Goal: Task Accomplishment & Management: Complete application form

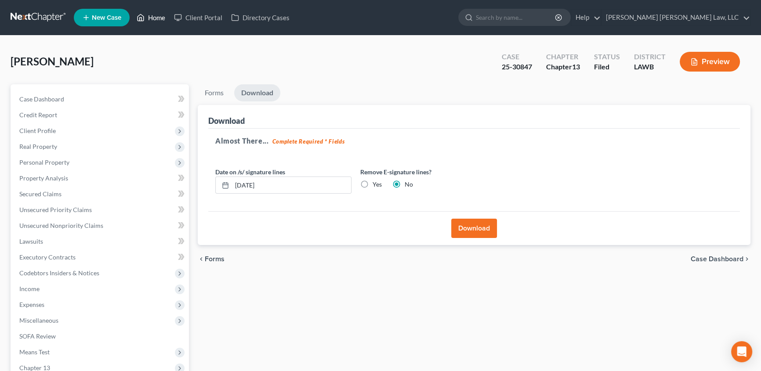
click at [157, 18] on link "Home" at bounding box center [150, 18] width 37 height 16
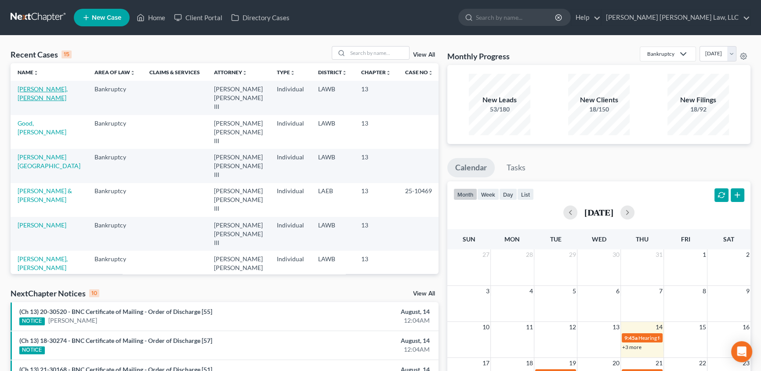
click at [60, 91] on link "[PERSON_NAME], [PERSON_NAME]" at bounding box center [43, 93] width 50 height 16
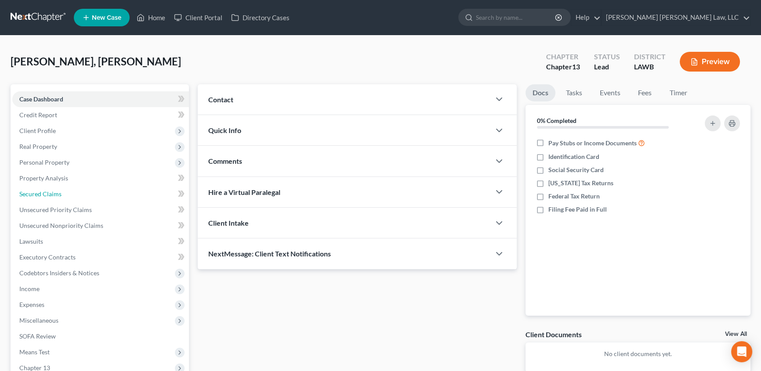
drag, startPoint x: 34, startPoint y: 194, endPoint x: 250, endPoint y: 220, distance: 217.4
click at [34, 195] on span "Secured Claims" at bounding box center [40, 193] width 42 height 7
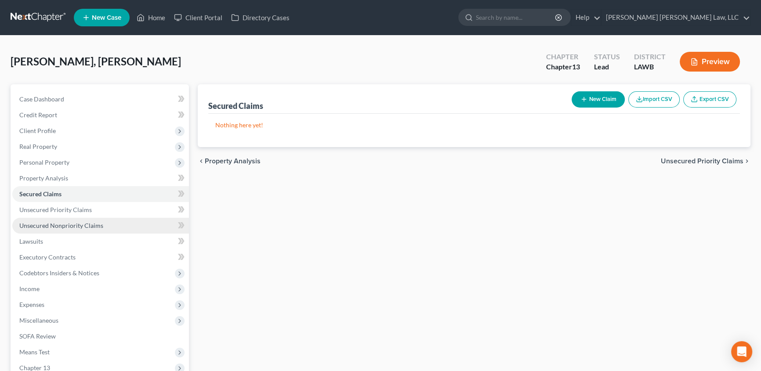
click at [66, 228] on span "Unsecured Nonpriority Claims" at bounding box center [61, 225] width 84 height 7
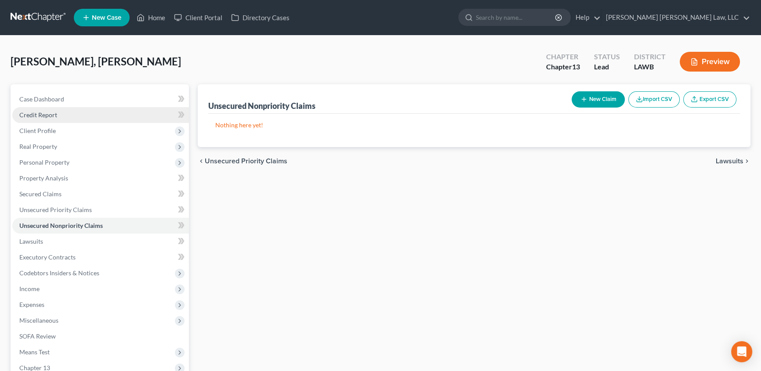
click at [53, 117] on span "Credit Report" at bounding box center [38, 114] width 38 height 7
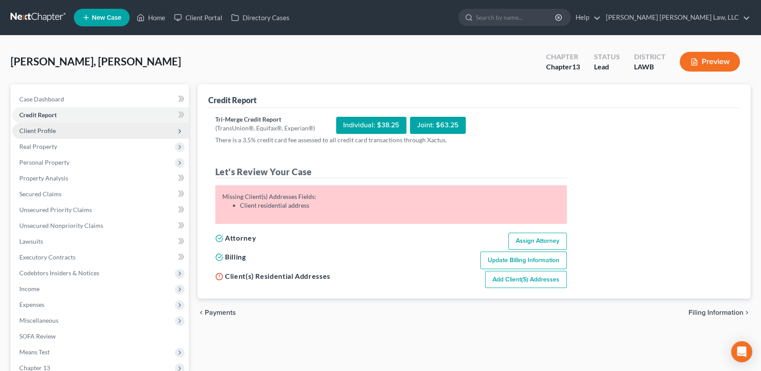
click at [45, 130] on span "Client Profile" at bounding box center [37, 130] width 36 height 7
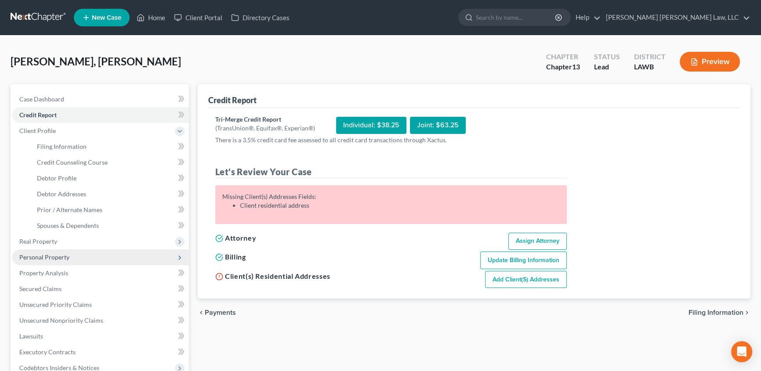
click at [28, 254] on span "Personal Property" at bounding box center [44, 257] width 50 height 7
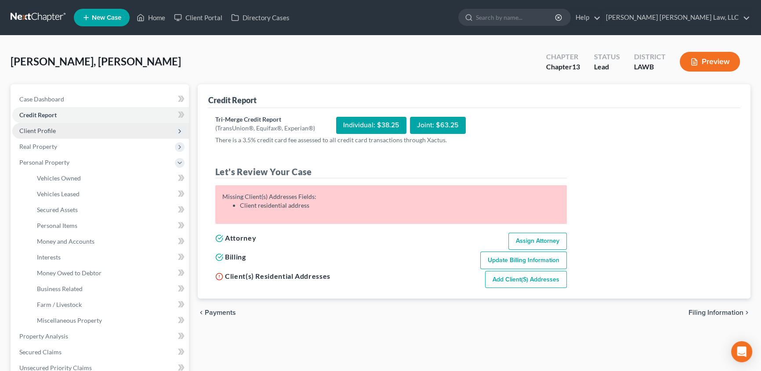
click at [40, 124] on span "Client Profile" at bounding box center [100, 131] width 177 height 16
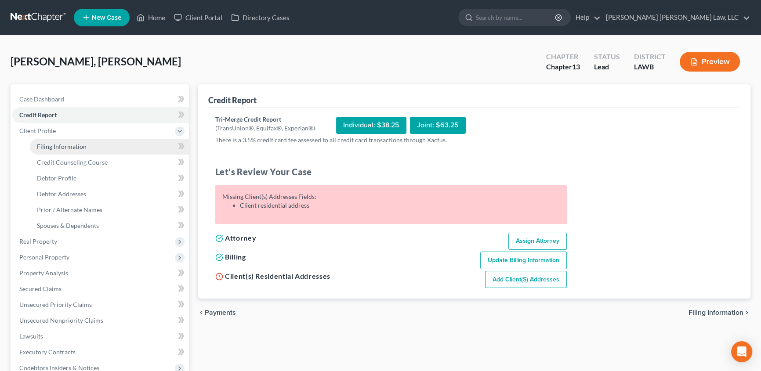
click at [37, 143] on span "Filing Information" at bounding box center [62, 146] width 50 height 7
select select "1"
select select "0"
select select "3"
select select "19"
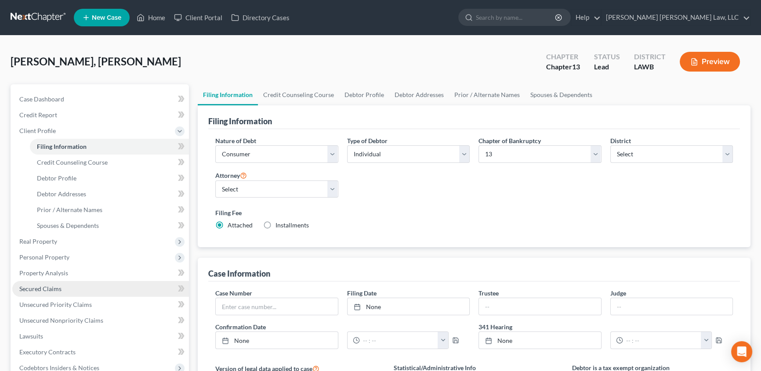
drag, startPoint x: 49, startPoint y: 286, endPoint x: 392, endPoint y: 247, distance: 345.9
click at [48, 285] on span "Secured Claims" at bounding box center [40, 288] width 42 height 7
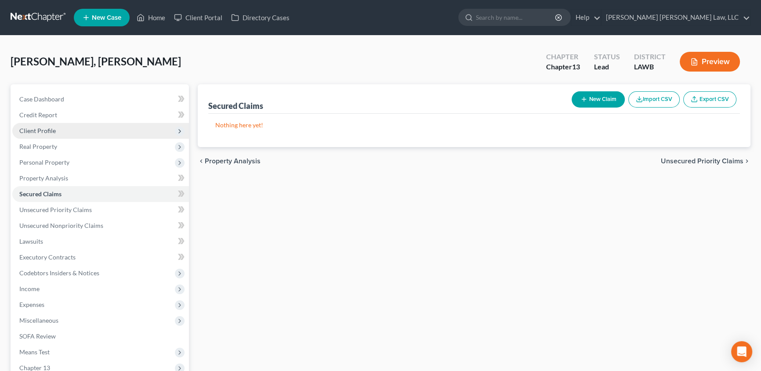
click at [44, 130] on span "Client Profile" at bounding box center [37, 130] width 36 height 7
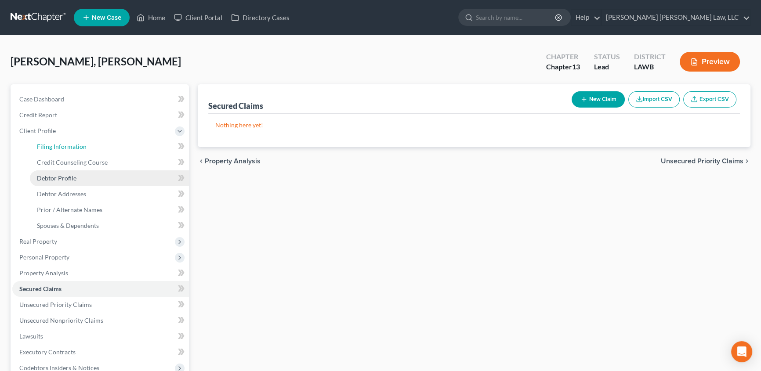
drag, startPoint x: 47, startPoint y: 149, endPoint x: 44, endPoint y: 178, distance: 29.1
click at [47, 149] on span "Filing Information" at bounding box center [62, 146] width 50 height 7
select select "1"
select select "0"
select select "3"
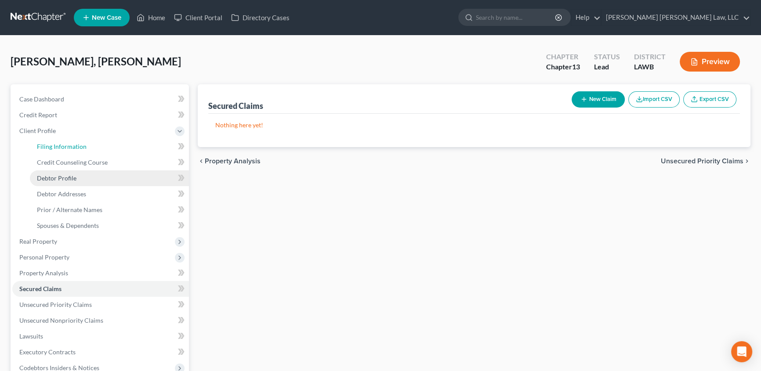
select select "36"
select select "0"
select select "19"
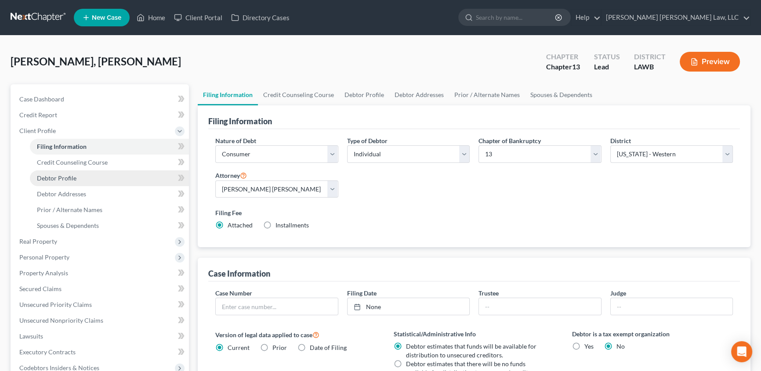
click at [44, 179] on span "Debtor Profile" at bounding box center [57, 177] width 40 height 7
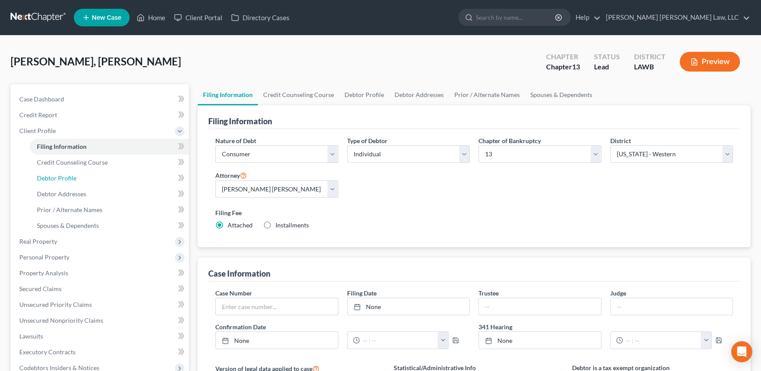
select select "0"
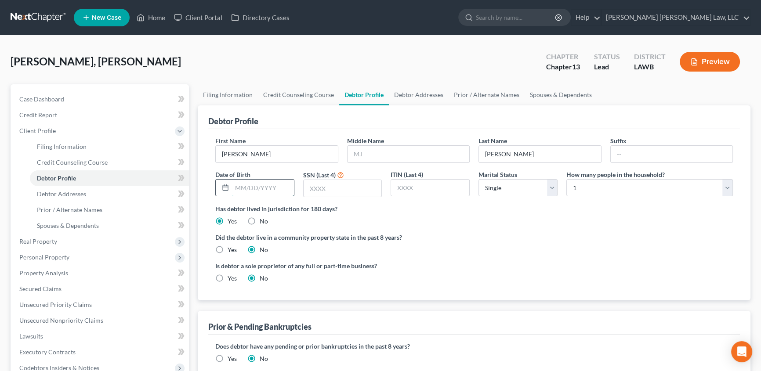
click at [234, 184] on input "text" at bounding box center [263, 188] width 62 height 17
type input "[DATE]"
click at [332, 190] on input "text" at bounding box center [343, 188] width 78 height 17
type input "9936"
click at [228, 250] on label "Yes" at bounding box center [232, 250] width 9 height 9
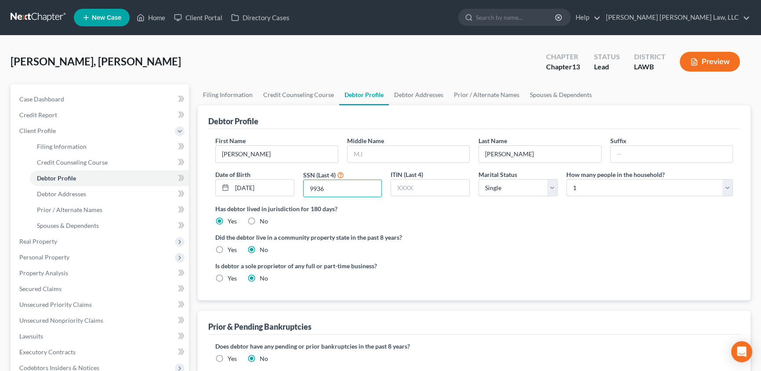
click at [231, 250] on input "Yes" at bounding box center [234, 249] width 6 height 6
radio input "true"
radio input "false"
click at [418, 88] on link "Debtor Addresses" at bounding box center [419, 94] width 60 height 21
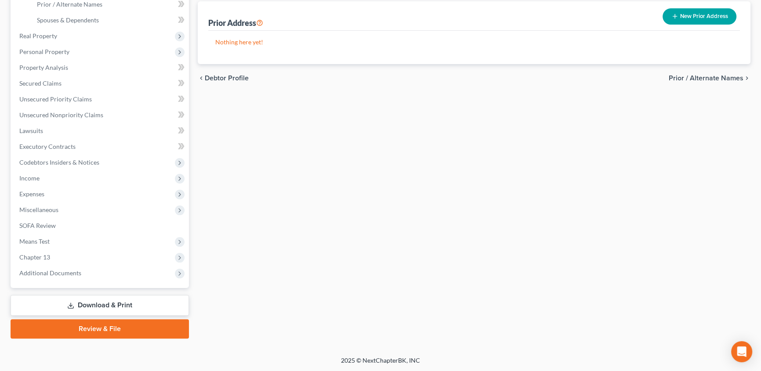
click at [111, 308] on link "Download & Print" at bounding box center [100, 305] width 178 height 21
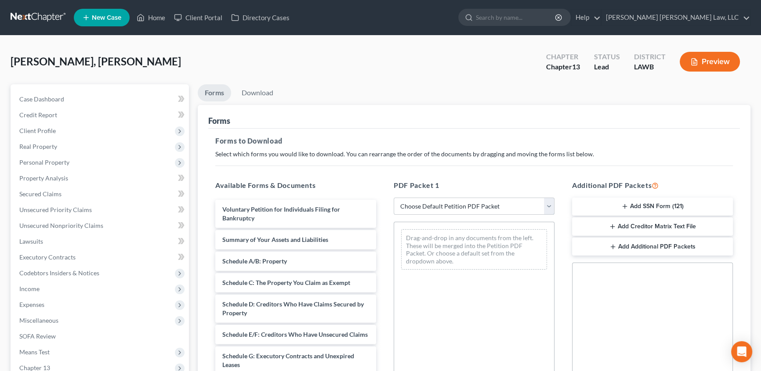
click at [430, 203] on select "Choose Default Petition PDF Packet Complete Bankruptcy Petition (all forms and …" at bounding box center [474, 207] width 161 height 18
select select "15"
click at [394, 198] on select "Choose Default Petition PDF Packet Complete Bankruptcy Petition (all forms and …" at bounding box center [474, 207] width 161 height 18
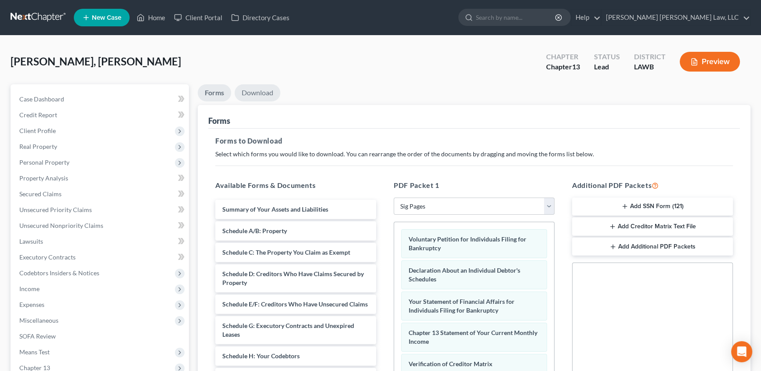
click at [268, 94] on link "Download" at bounding box center [258, 92] width 46 height 17
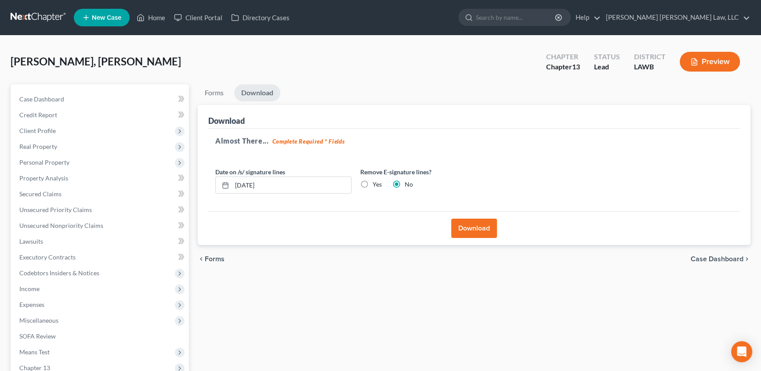
drag, startPoint x: 488, startPoint y: 230, endPoint x: 54, endPoint y: 82, distance: 459.0
click at [488, 230] on button "Download" at bounding box center [474, 228] width 46 height 19
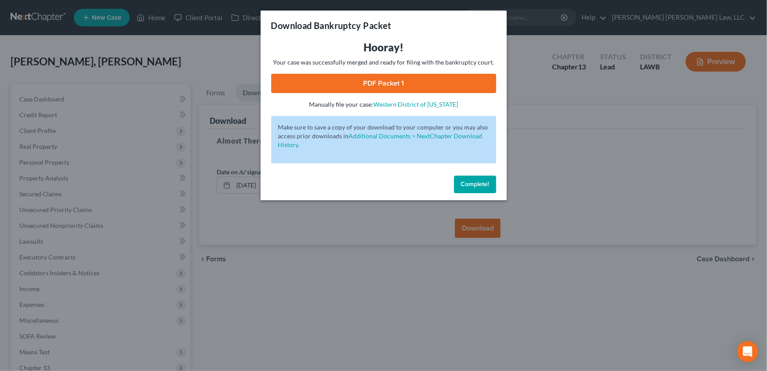
click at [388, 81] on link "PDF Packet 1" at bounding box center [383, 83] width 225 height 19
drag, startPoint x: 480, startPoint y: 183, endPoint x: 138, endPoint y: 175, distance: 342.0
click at [478, 184] on span "Complete!" at bounding box center [475, 184] width 28 height 7
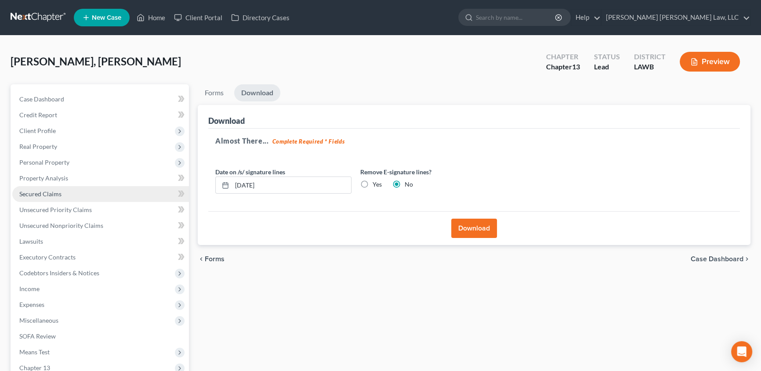
click at [51, 192] on span "Secured Claims" at bounding box center [40, 193] width 42 height 7
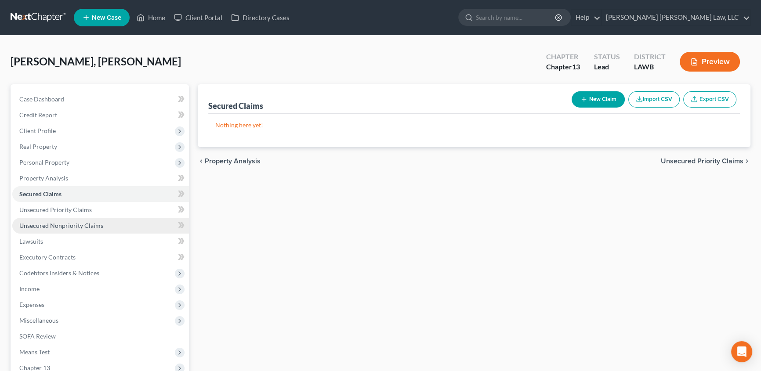
click at [33, 230] on link "Unsecured Nonpriority Claims" at bounding box center [100, 226] width 177 height 16
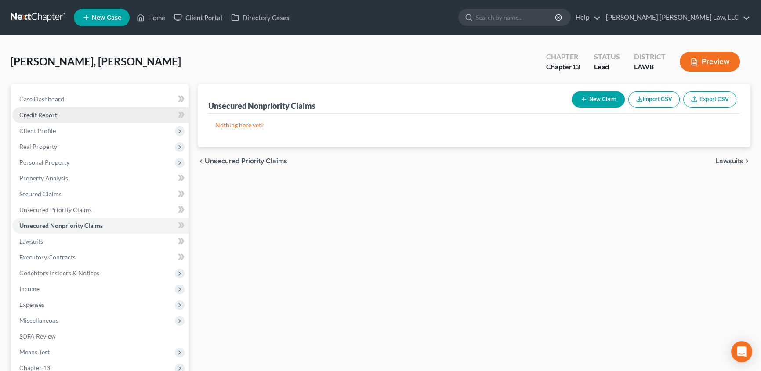
click at [52, 116] on span "Credit Report" at bounding box center [38, 114] width 38 height 7
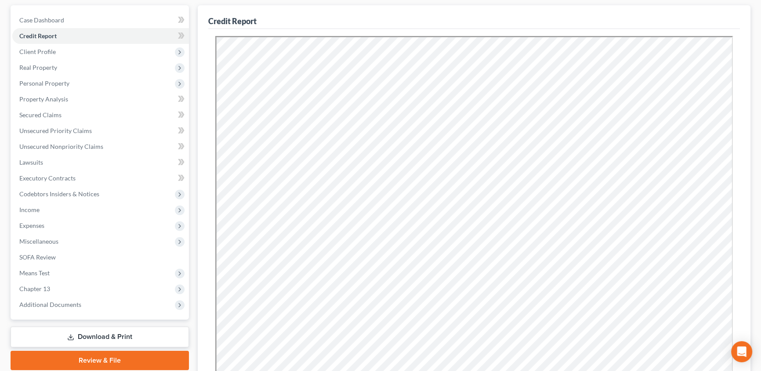
scroll to position [40, 0]
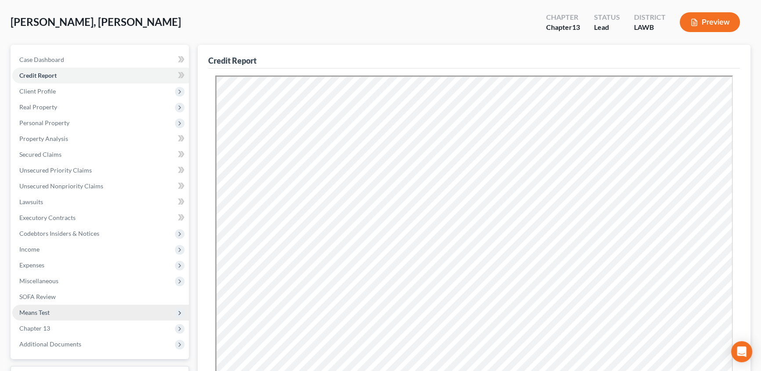
click at [25, 315] on span "Means Test" at bounding box center [34, 312] width 30 height 7
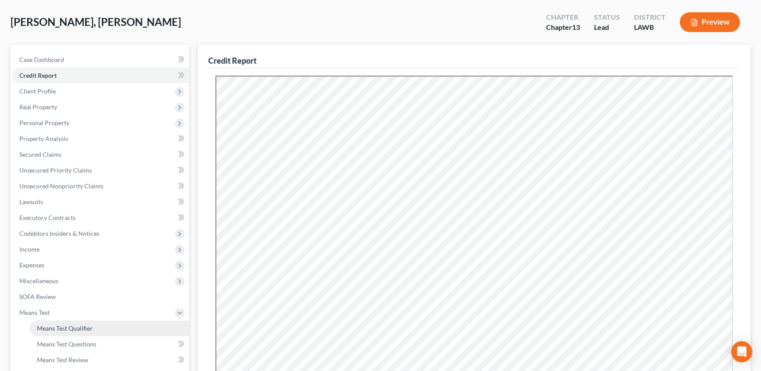
click at [63, 327] on span "Means Test Qualifier" at bounding box center [65, 328] width 56 height 7
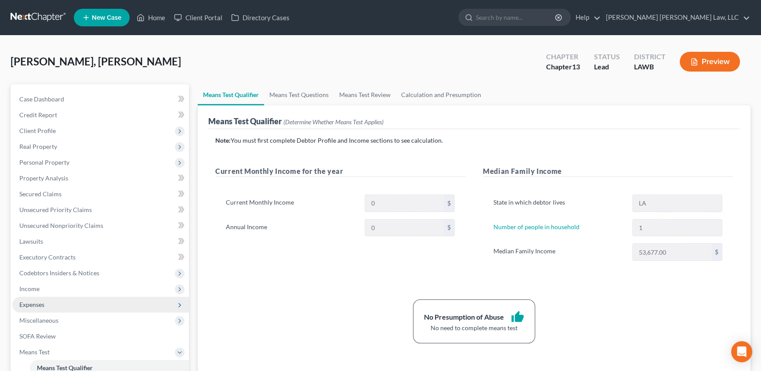
drag, startPoint x: 35, startPoint y: 299, endPoint x: 52, endPoint y: 302, distance: 17.3
click at [40, 299] on span "Expenses" at bounding box center [100, 305] width 177 height 16
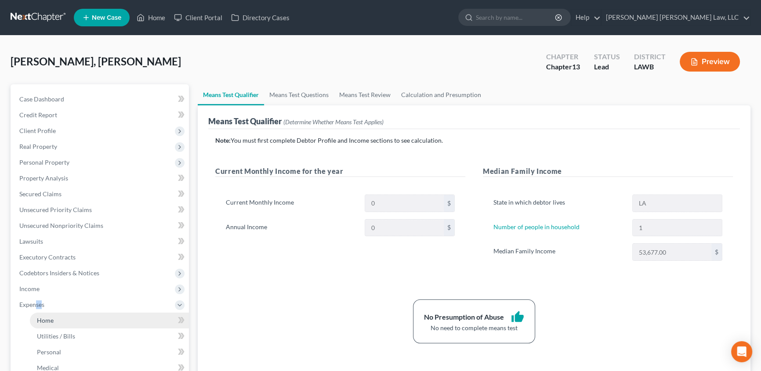
click at [50, 318] on span "Home" at bounding box center [45, 320] width 17 height 7
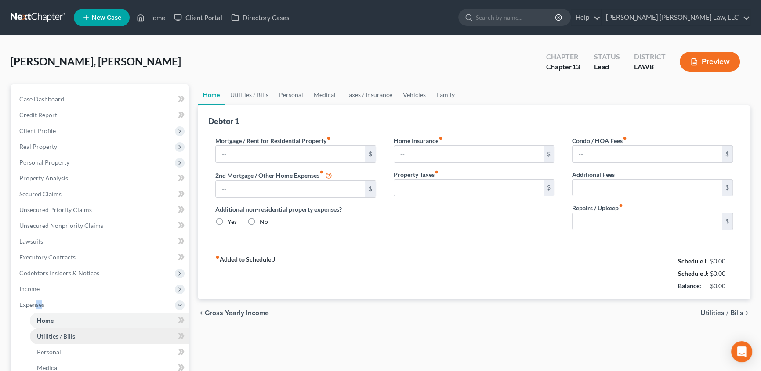
type input "0.00"
radio input "true"
type input "0.00"
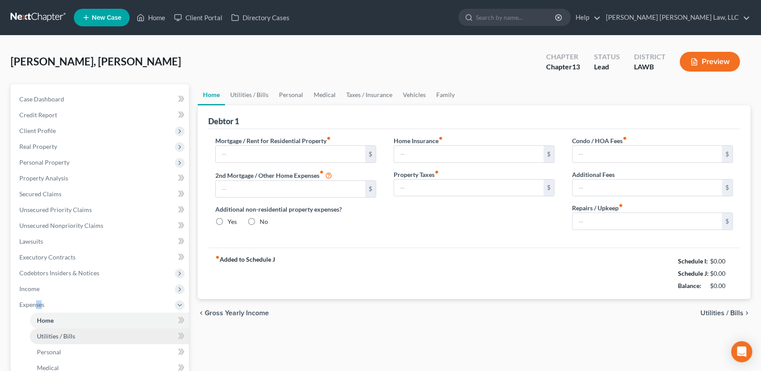
type input "0.00"
drag, startPoint x: 221, startPoint y: 96, endPoint x: 221, endPoint y: 87, distance: 9.7
click at [221, 95] on link "Home" at bounding box center [211, 94] width 27 height 21
click at [227, 160] on input "text" at bounding box center [290, 154] width 149 height 17
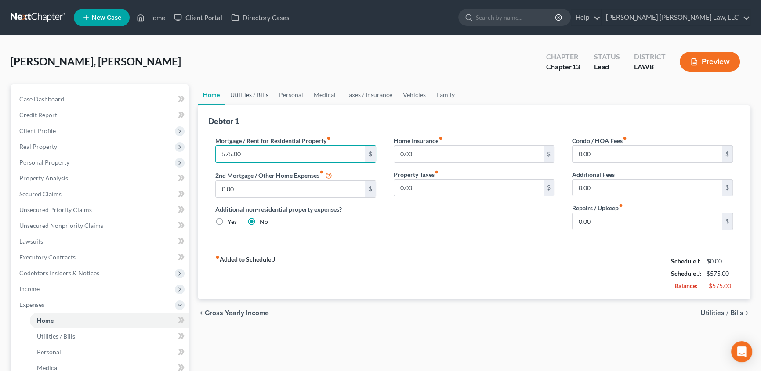
type input "575.00"
click at [257, 92] on link "Utilities / Bills" at bounding box center [249, 94] width 49 height 21
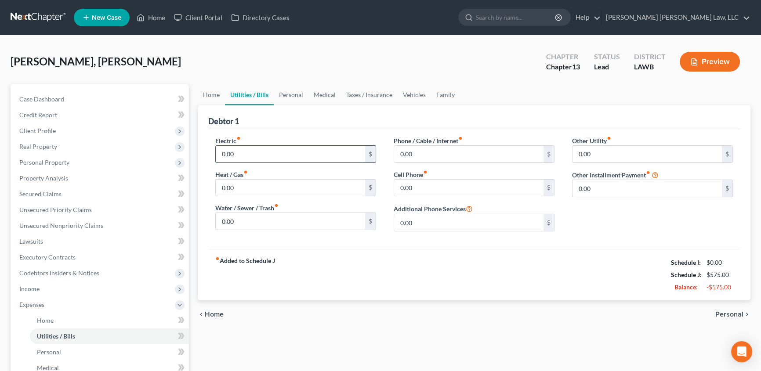
click at [250, 154] on input "0.00" at bounding box center [290, 154] width 149 height 17
click at [242, 158] on input "0.00" at bounding box center [290, 154] width 149 height 17
type input "0"
type input "200.00"
click at [436, 157] on input "0.00" at bounding box center [468, 154] width 149 height 17
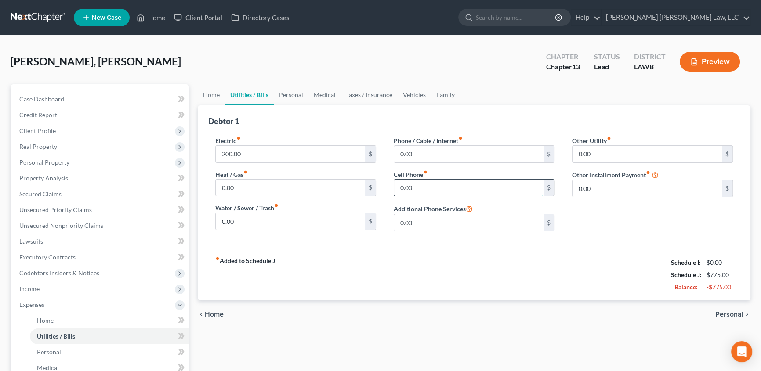
click at [413, 187] on input "0.00" at bounding box center [468, 188] width 149 height 17
type input "60.00"
click at [292, 91] on link "Personal" at bounding box center [291, 94] width 35 height 21
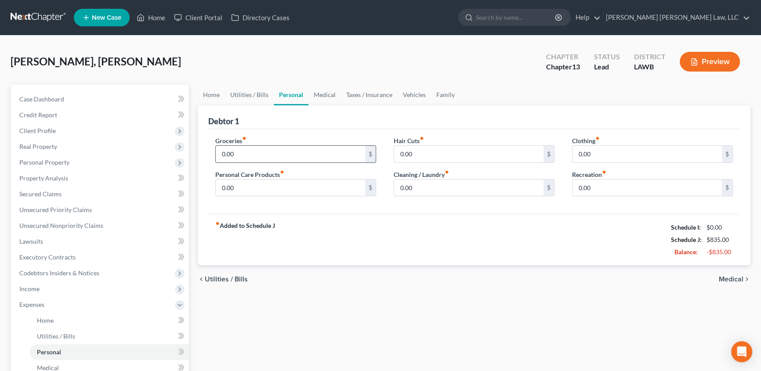
click at [253, 155] on input "0.00" at bounding box center [290, 154] width 149 height 17
click at [253, 154] on input "text" at bounding box center [290, 154] width 149 height 17
type input "400.00"
click at [325, 95] on link "Medical" at bounding box center [325, 94] width 33 height 21
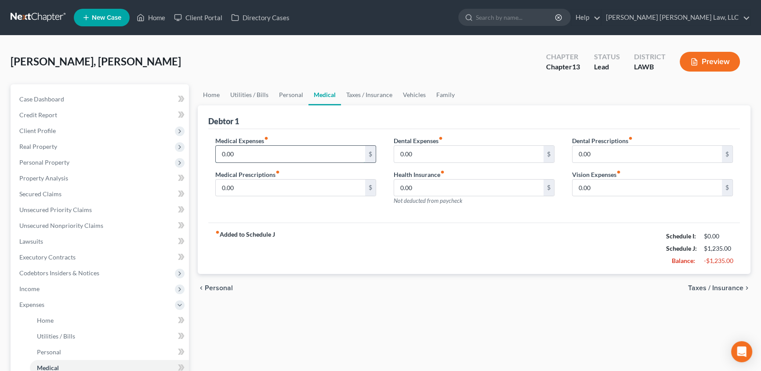
drag, startPoint x: 249, startPoint y: 155, endPoint x: 235, endPoint y: 194, distance: 41.6
click at [249, 155] on input "0.00" at bounding box center [290, 154] width 149 height 17
drag, startPoint x: 238, startPoint y: 192, endPoint x: 260, endPoint y: 195, distance: 22.1
click at [238, 192] on input "0.00" at bounding box center [290, 188] width 149 height 17
type input "0.00"
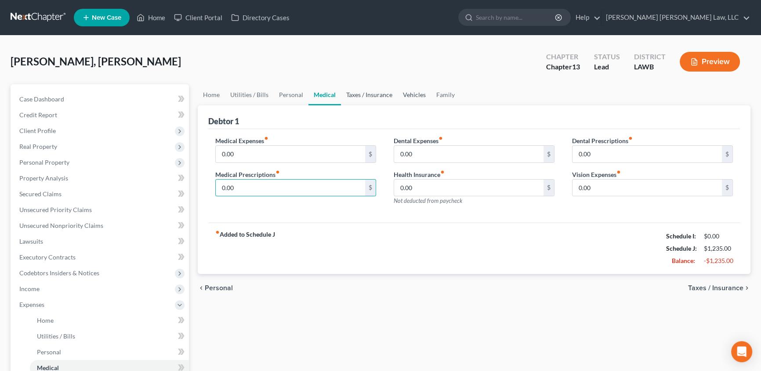
click at [370, 95] on link "Taxes / Insurance" at bounding box center [369, 94] width 57 height 21
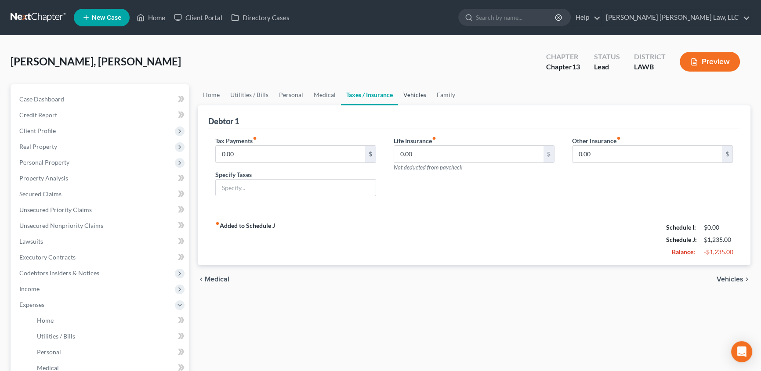
click at [412, 97] on link "Vehicles" at bounding box center [414, 94] width 33 height 21
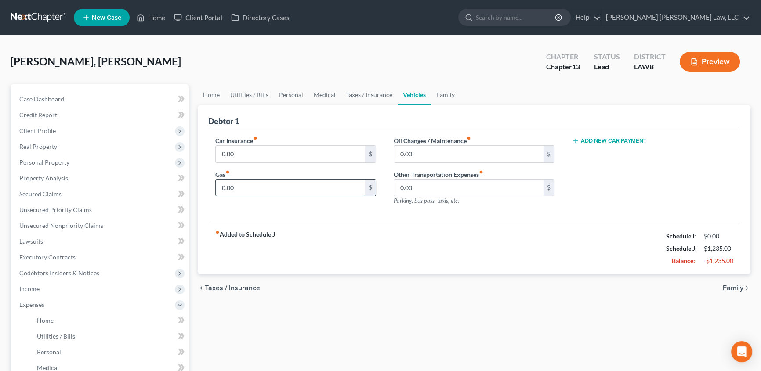
click at [246, 185] on input "0.00" at bounding box center [290, 188] width 149 height 17
click at [236, 184] on input "0.00" at bounding box center [290, 188] width 149 height 17
type input "0"
type input "200.00"
click at [443, 95] on link "Family" at bounding box center [445, 94] width 29 height 21
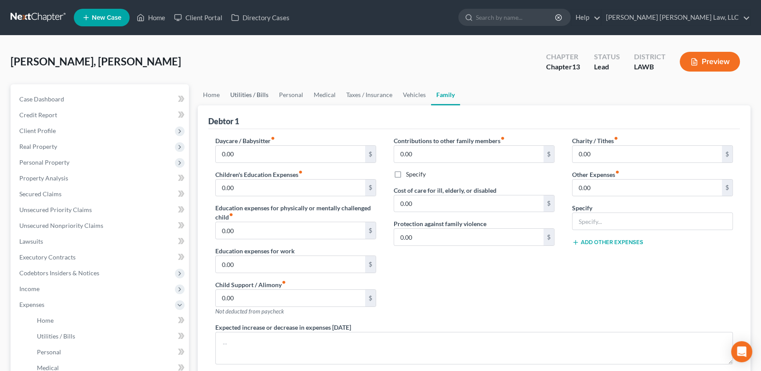
click at [249, 96] on link "Utilities / Bills" at bounding box center [249, 94] width 49 height 21
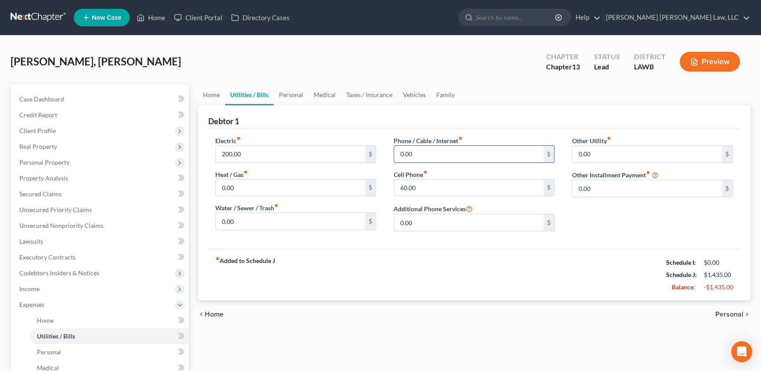
click at [421, 156] on input "0.00" at bounding box center [468, 154] width 149 height 17
click at [425, 157] on input "15.00" at bounding box center [468, 154] width 149 height 17
type input "1"
type input "55.00"
click at [426, 227] on input "0.00" at bounding box center [468, 222] width 149 height 17
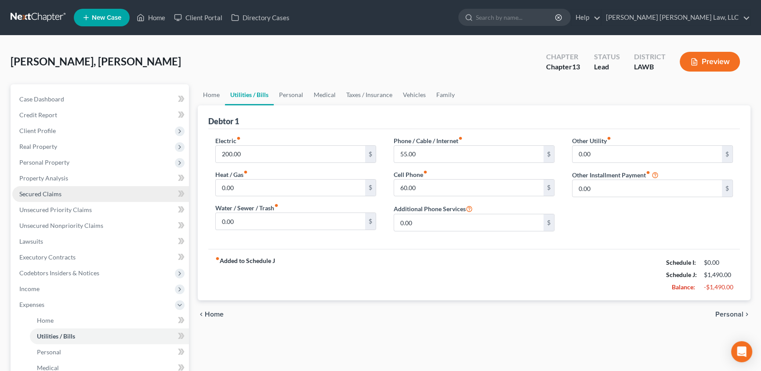
click at [58, 192] on span "Secured Claims" at bounding box center [40, 193] width 42 height 7
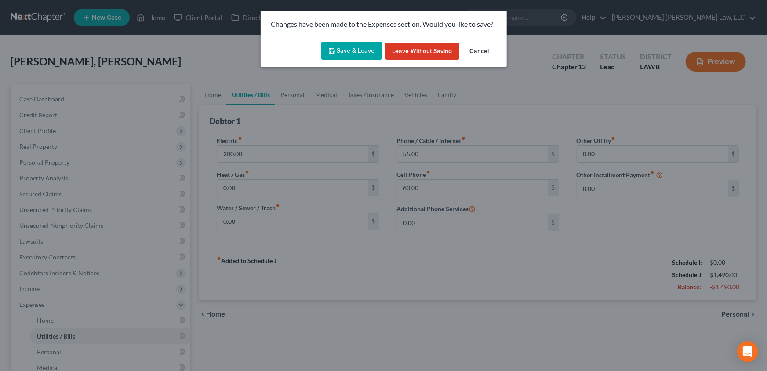
click at [338, 45] on button "Save & Leave" at bounding box center [351, 51] width 61 height 18
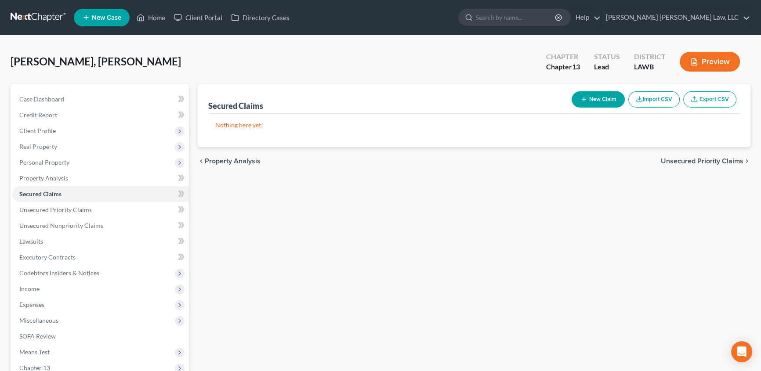
click at [349, 193] on div "Secured Claims New Claim Import CSV Export CSV Nothing here yet! Previous 1 Nex…" at bounding box center [474, 266] width 562 height 365
click at [243, 225] on div "Secured Claims New Claim Import CSV Export CSV Nothing here yet! Previous 1 Nex…" at bounding box center [474, 266] width 562 height 365
click at [44, 130] on span "Client Profile" at bounding box center [37, 130] width 36 height 7
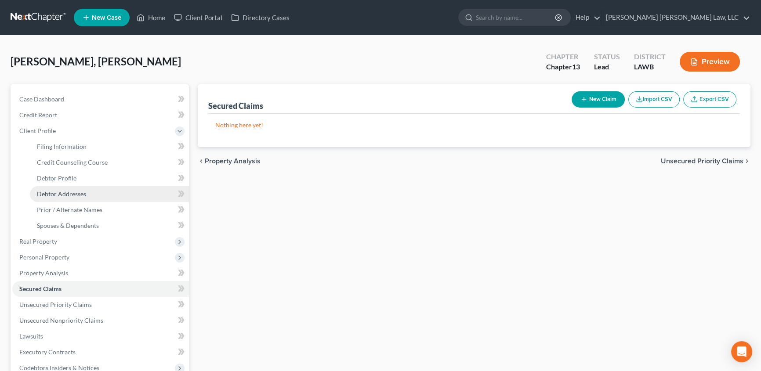
click at [50, 191] on span "Debtor Addresses" at bounding box center [61, 193] width 49 height 7
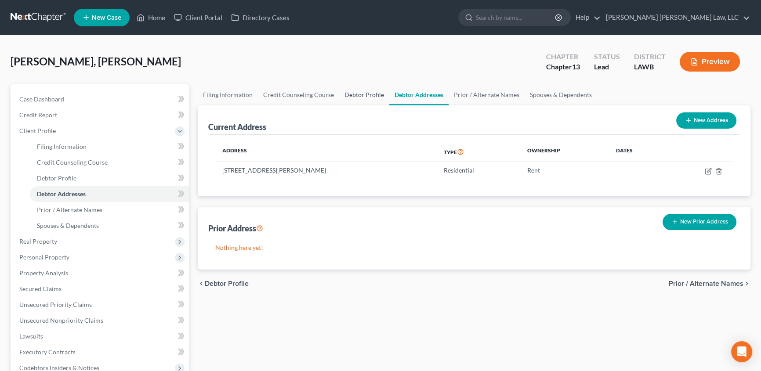
click at [345, 91] on link "Debtor Profile" at bounding box center [364, 94] width 50 height 21
select select "0"
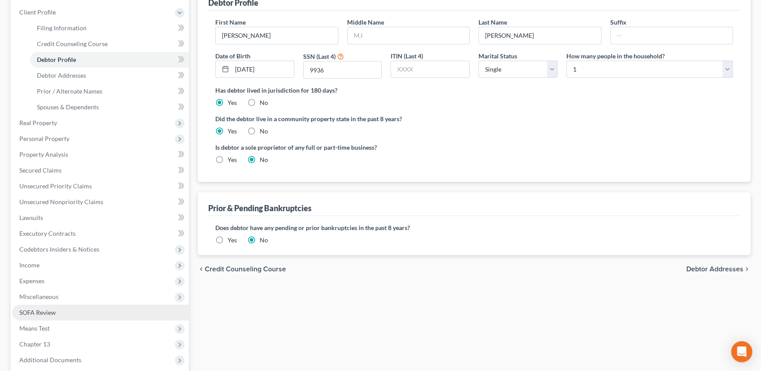
scroll to position [120, 0]
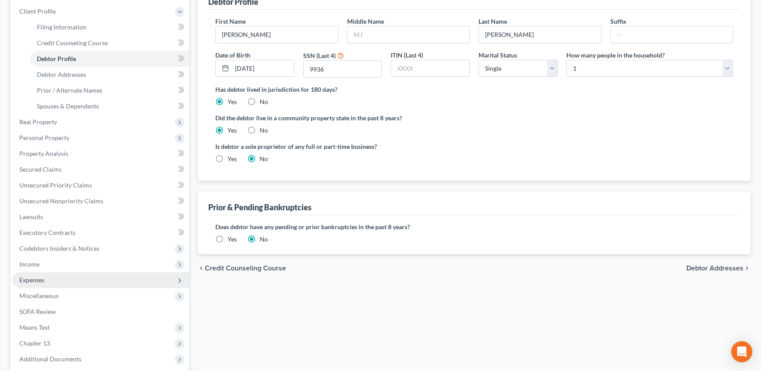
click at [34, 281] on span "Expenses" at bounding box center [31, 279] width 25 height 7
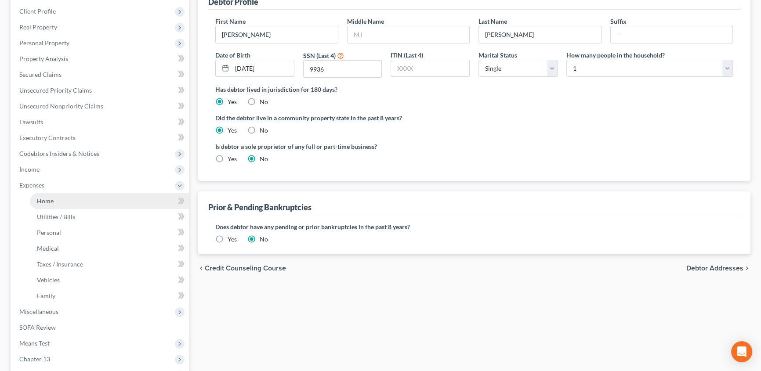
click at [48, 198] on span "Home" at bounding box center [45, 200] width 17 height 7
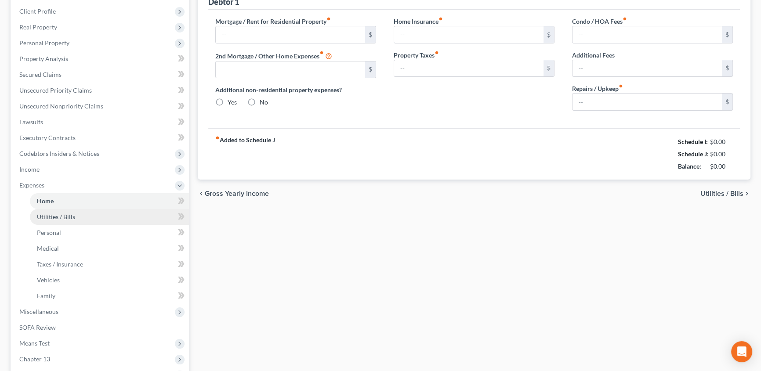
scroll to position [3, 0]
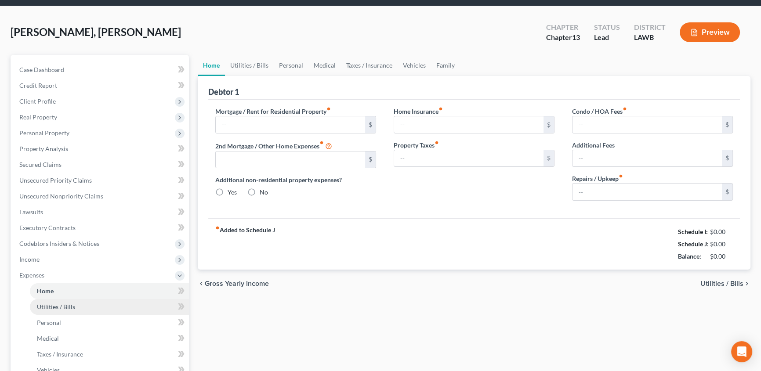
type input "575.00"
type input "0.00"
radio input "true"
type input "0.00"
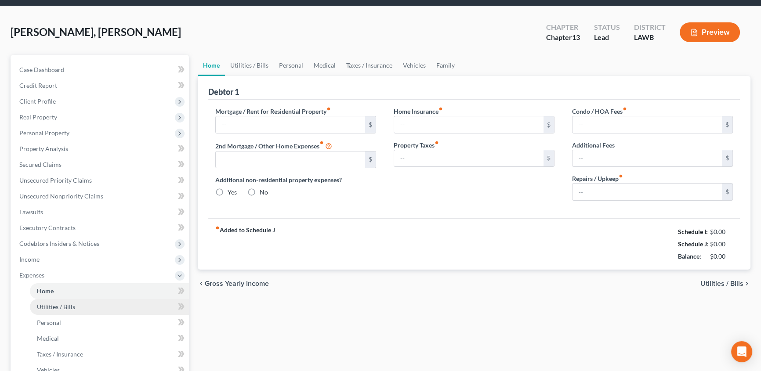
type input "0.00"
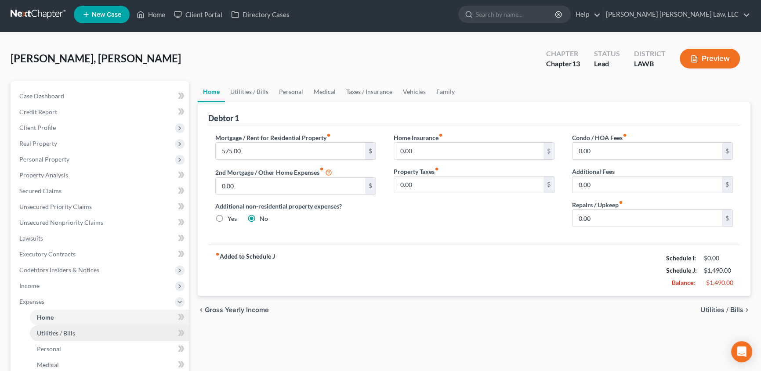
scroll to position [0, 0]
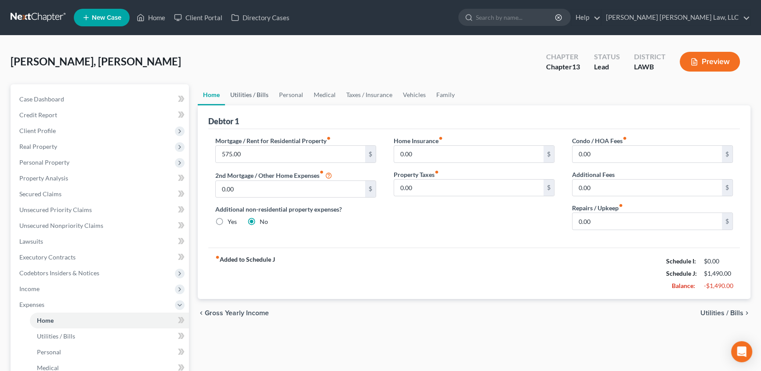
click at [261, 94] on link "Utilities / Bills" at bounding box center [249, 94] width 49 height 21
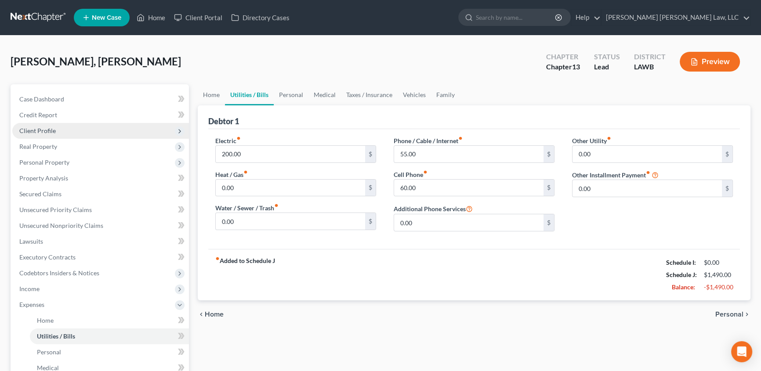
click at [49, 131] on span "Client Profile" at bounding box center [37, 130] width 36 height 7
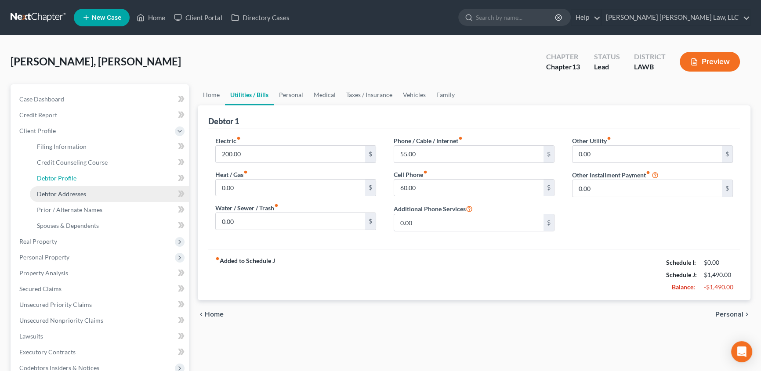
drag, startPoint x: 49, startPoint y: 178, endPoint x: 98, endPoint y: 188, distance: 50.2
click at [49, 179] on span "Debtor Profile" at bounding box center [57, 177] width 40 height 7
select select "0"
